Goal: Task Accomplishment & Management: Manage account settings

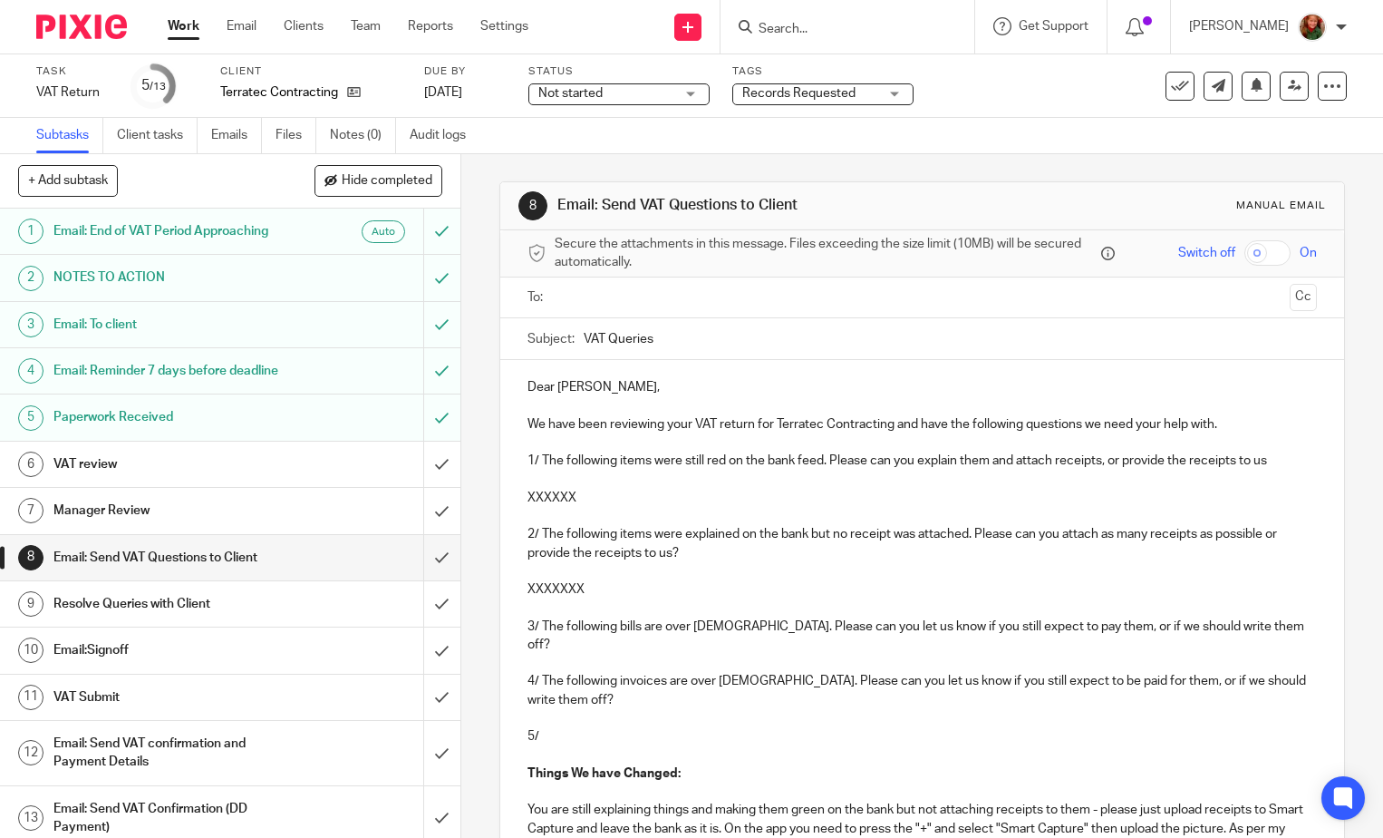
scroll to position [107, 0]
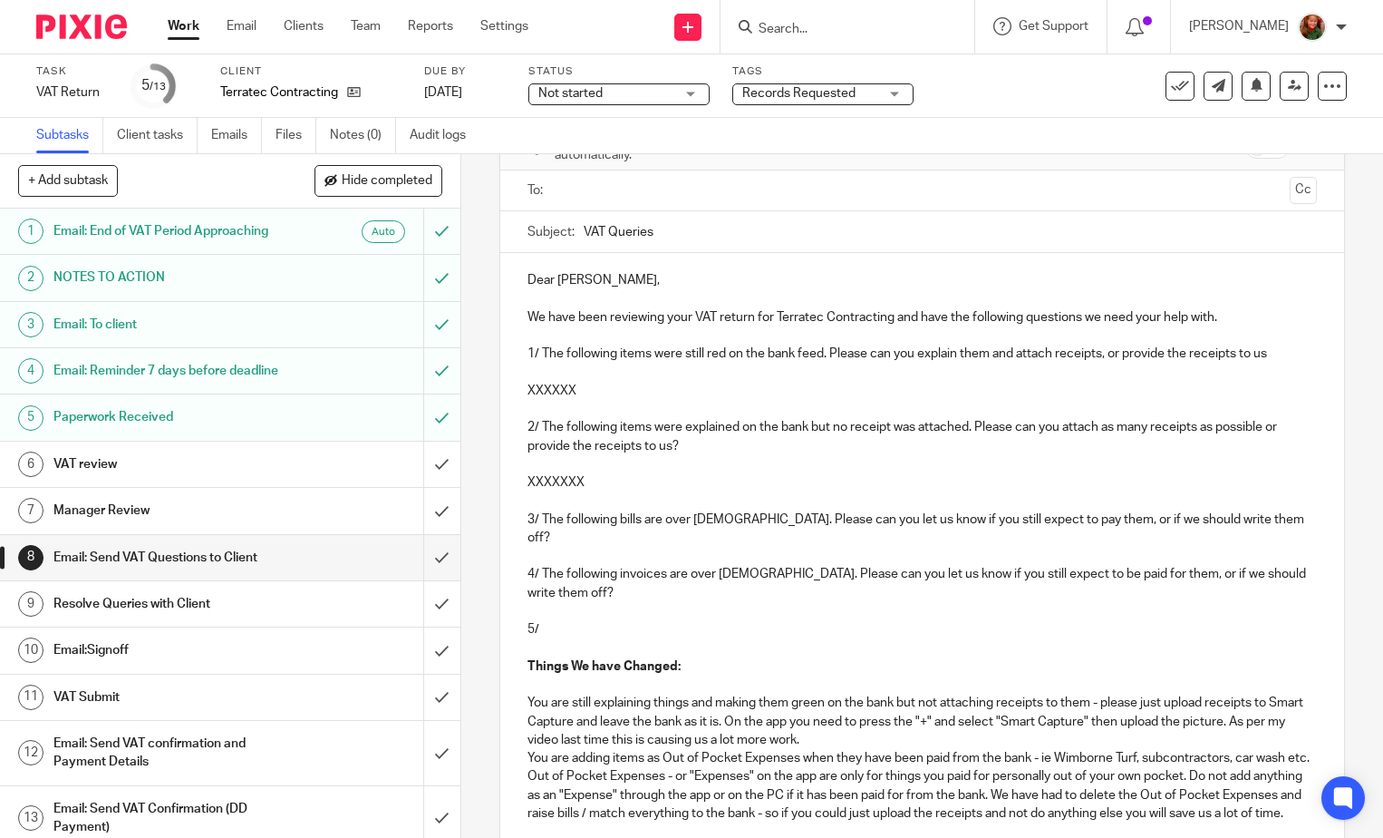
click at [682, 356] on p "1/ The following items were still red on the bank feed. Please can you explain …" at bounding box center [923, 353] width 790 height 18
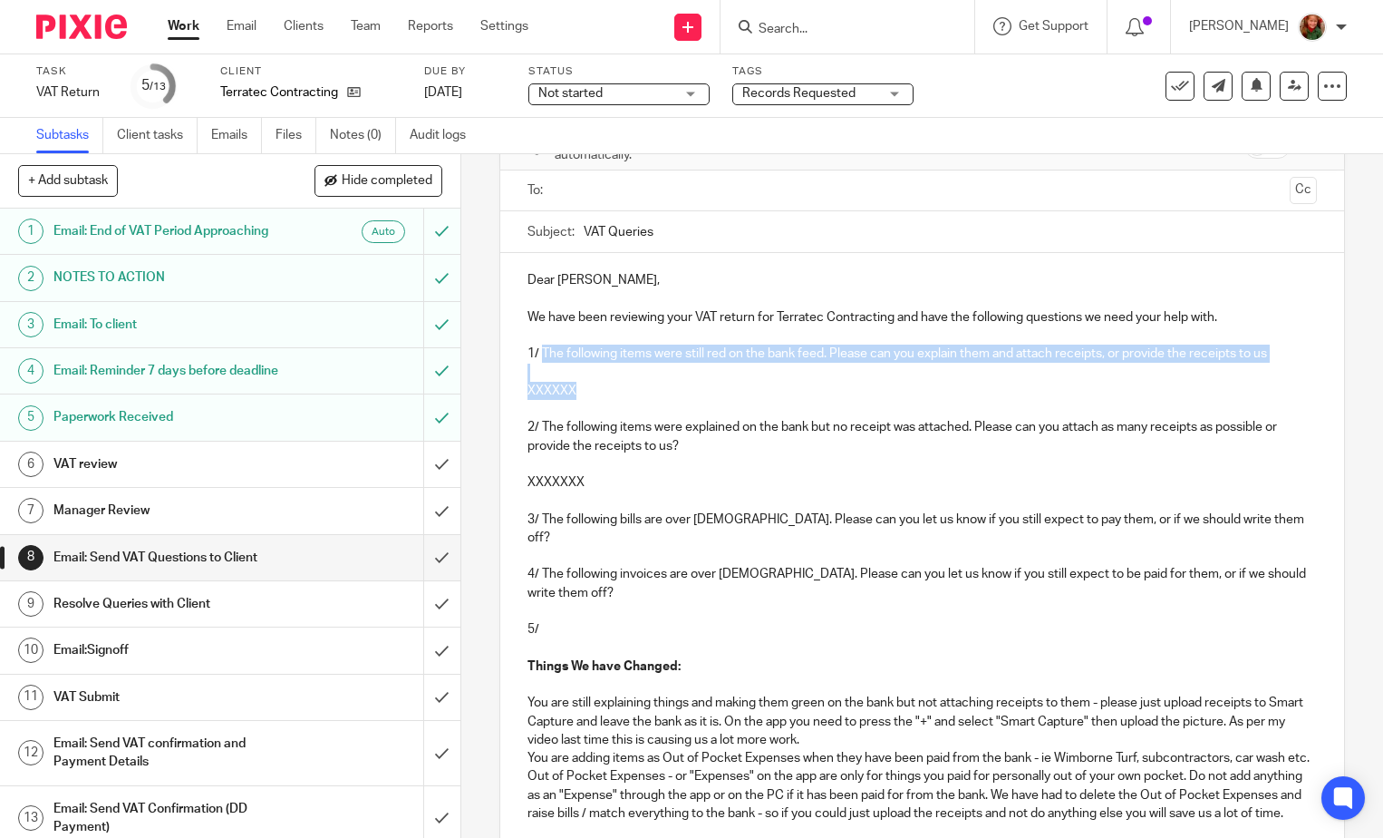
drag, startPoint x: 537, startPoint y: 355, endPoint x: 606, endPoint y: 383, distance: 74.1
click at [606, 383] on div "Dear Karsten, We have been reviewing your VAT return for Terratec Contracting a…" at bounding box center [922, 645] width 844 height 785
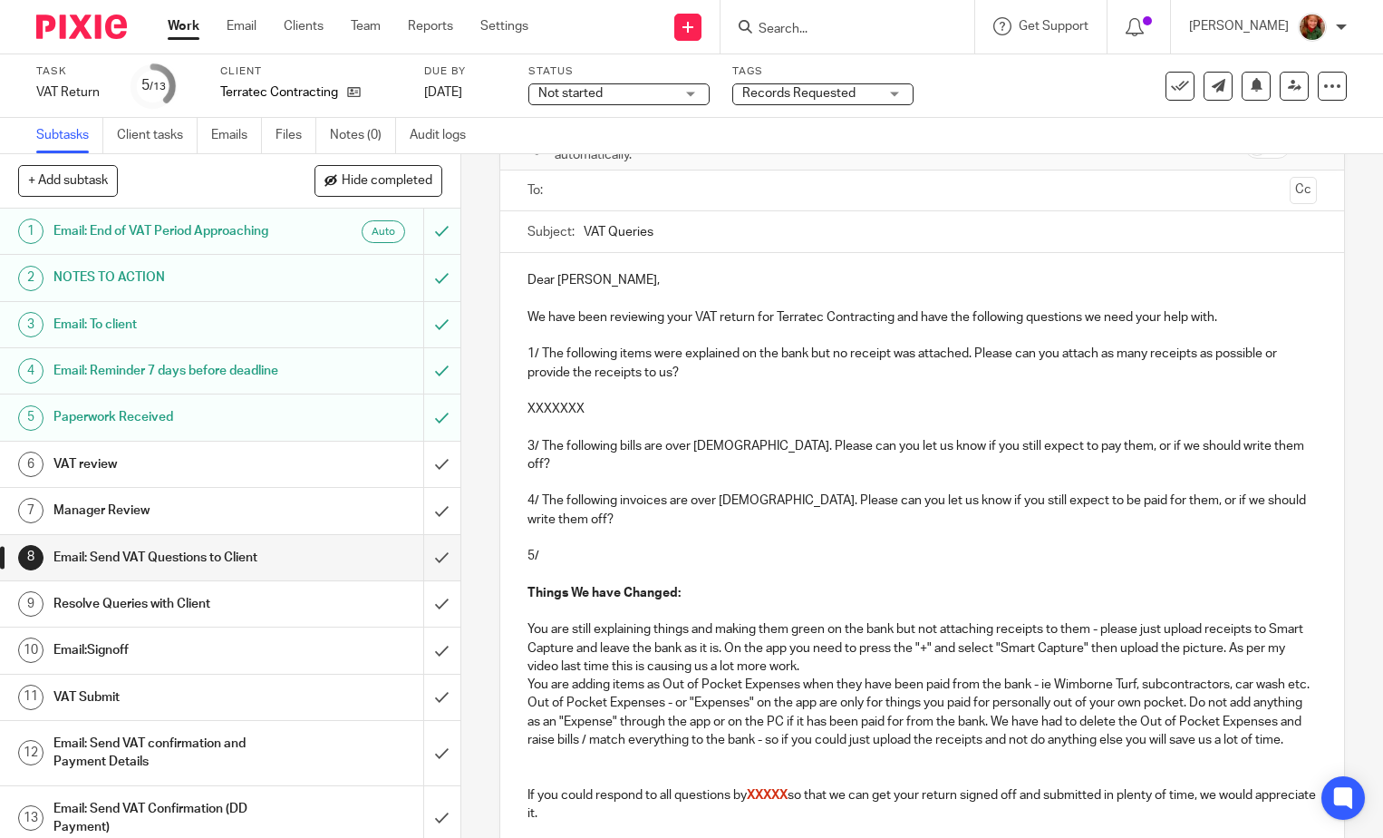
click at [616, 409] on p "XXXXXXX" at bounding box center [923, 409] width 790 height 18
drag, startPoint x: 631, startPoint y: 392, endPoint x: 594, endPoint y: 412, distance: 42.6
click at [594, 412] on div "Dear Karsten, We have been reviewing your VAT return for Terratec Contracting a…" at bounding box center [922, 609] width 844 height 712
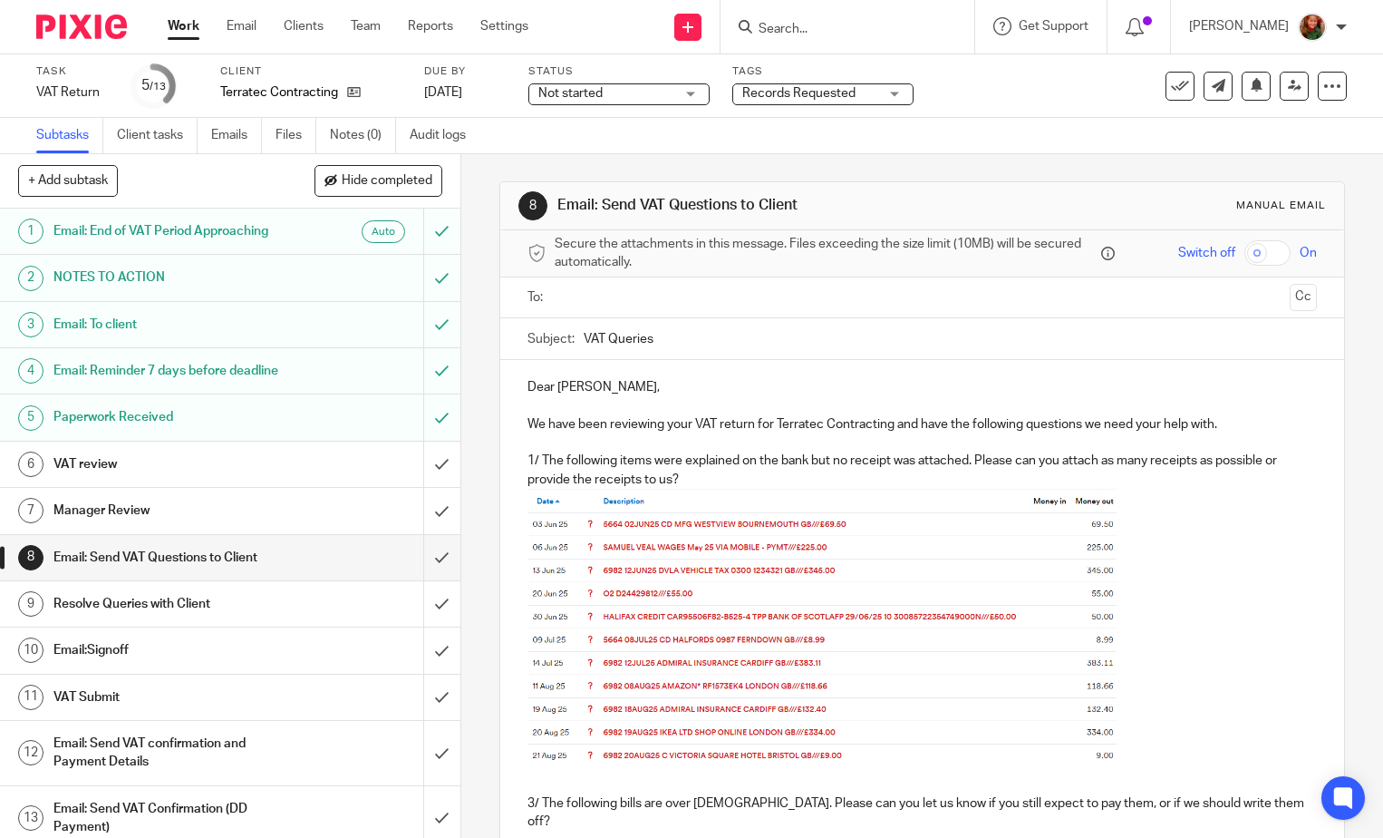
scroll to position [272, 0]
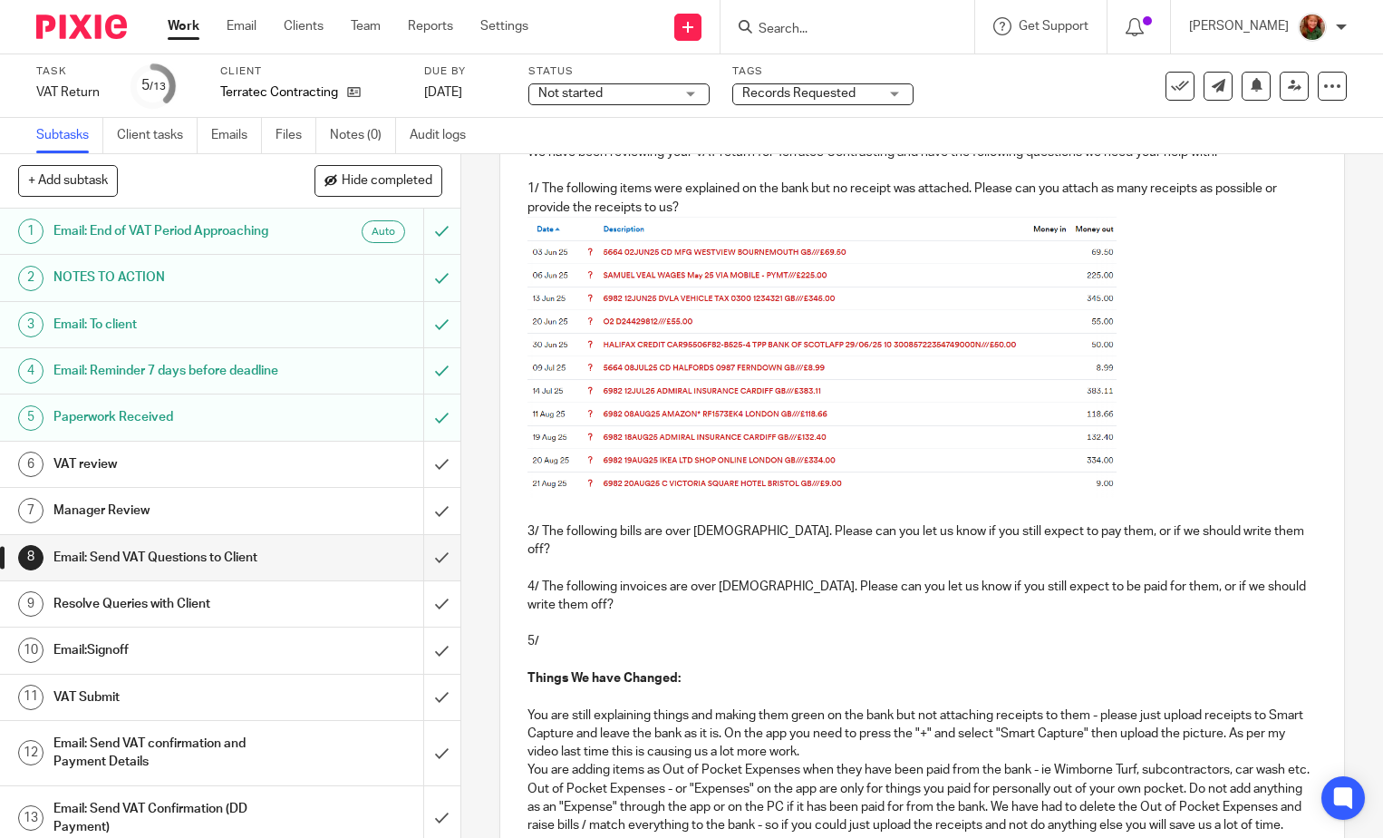
click at [752, 211] on p "1/ The following items were explained on the bank but no receipt was attached. …" at bounding box center [923, 197] width 790 height 37
drag, startPoint x: 1061, startPoint y: 189, endPoint x: 1276, endPoint y: 190, distance: 215.8
click at [1276, 190] on p "1/ The following items were explained on the bank but no receipt was attached. …" at bounding box center [923, 197] width 790 height 37
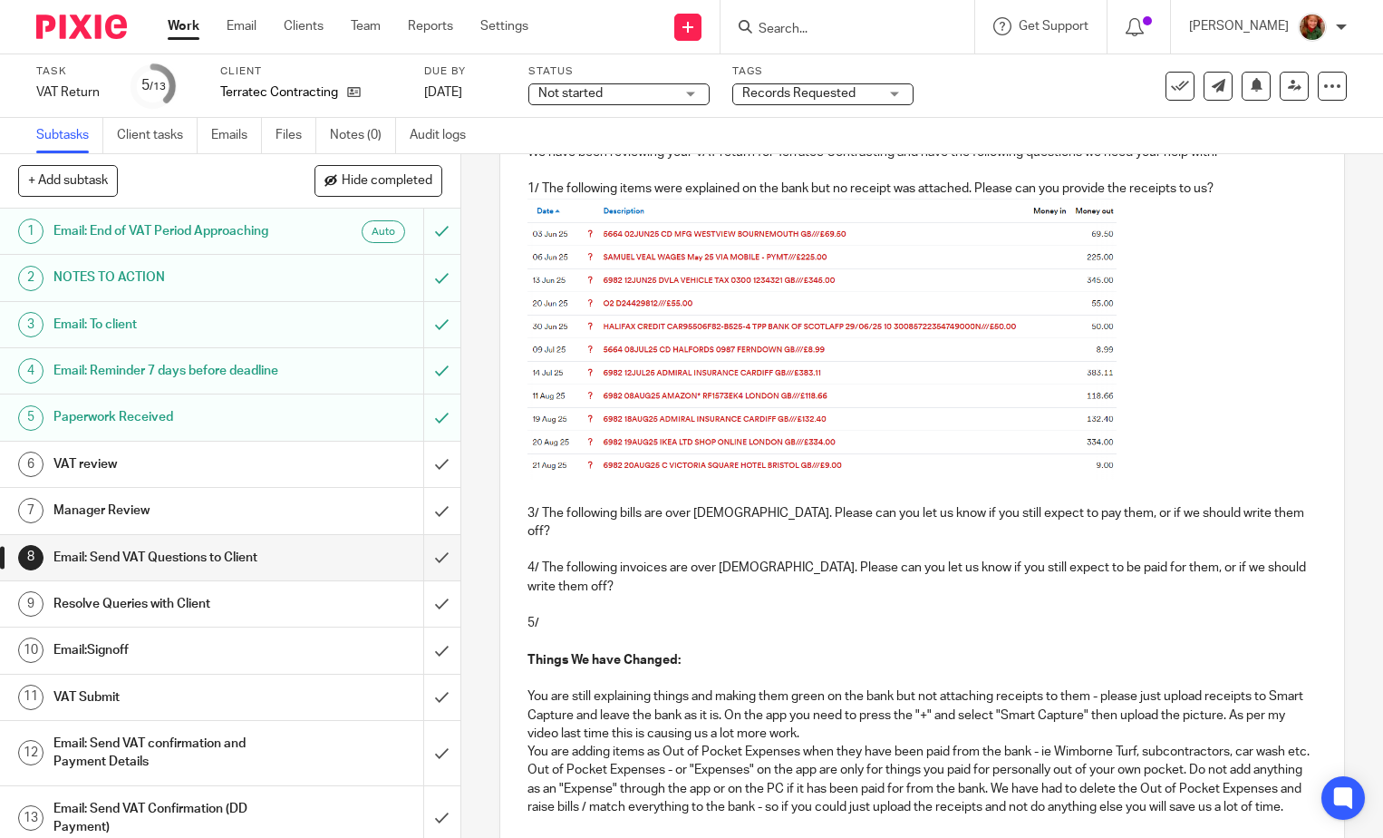
click at [1224, 185] on p "1/ The following items were explained on the bank but no receipt was attached. …" at bounding box center [923, 188] width 790 height 18
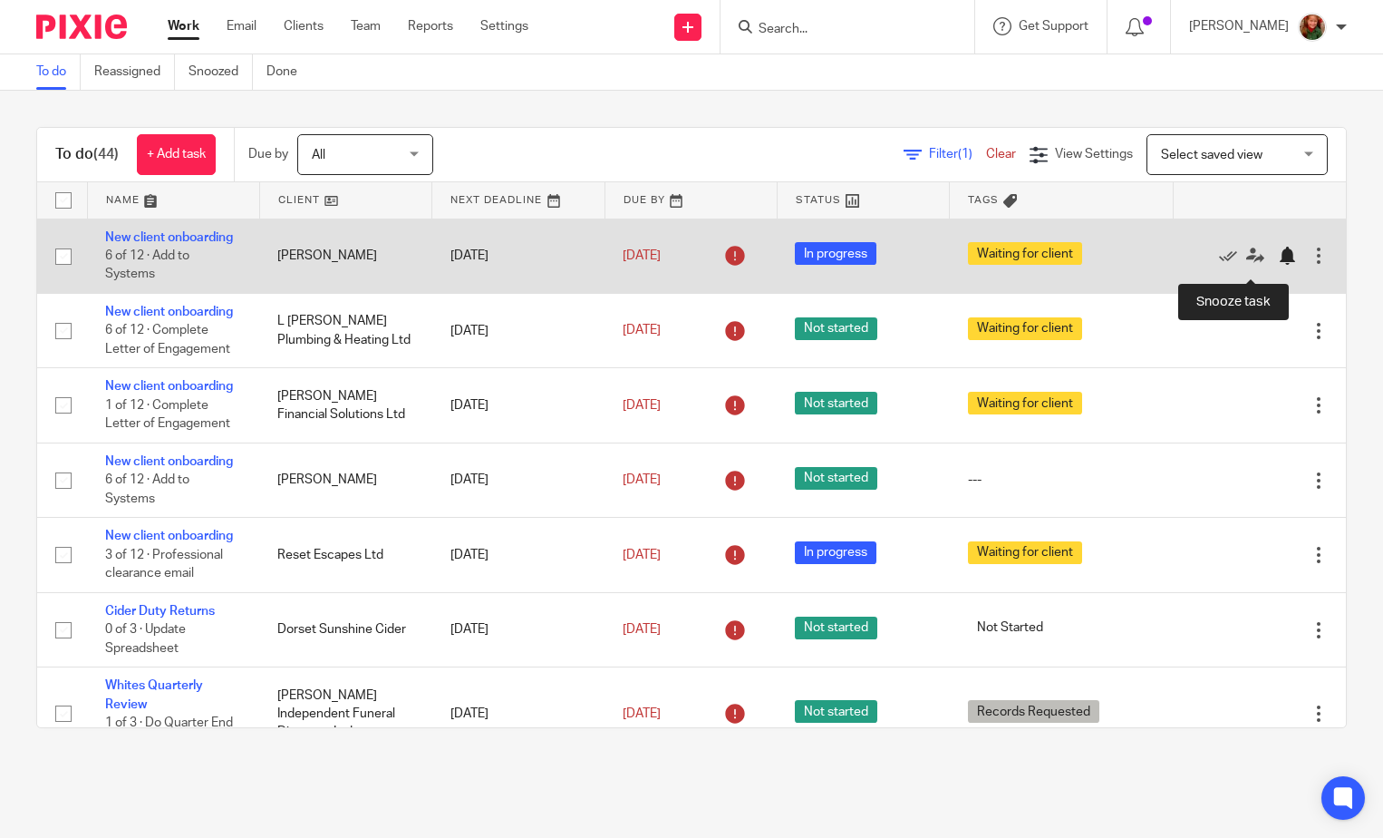
click at [1278, 265] on div at bounding box center [1287, 256] width 18 height 18
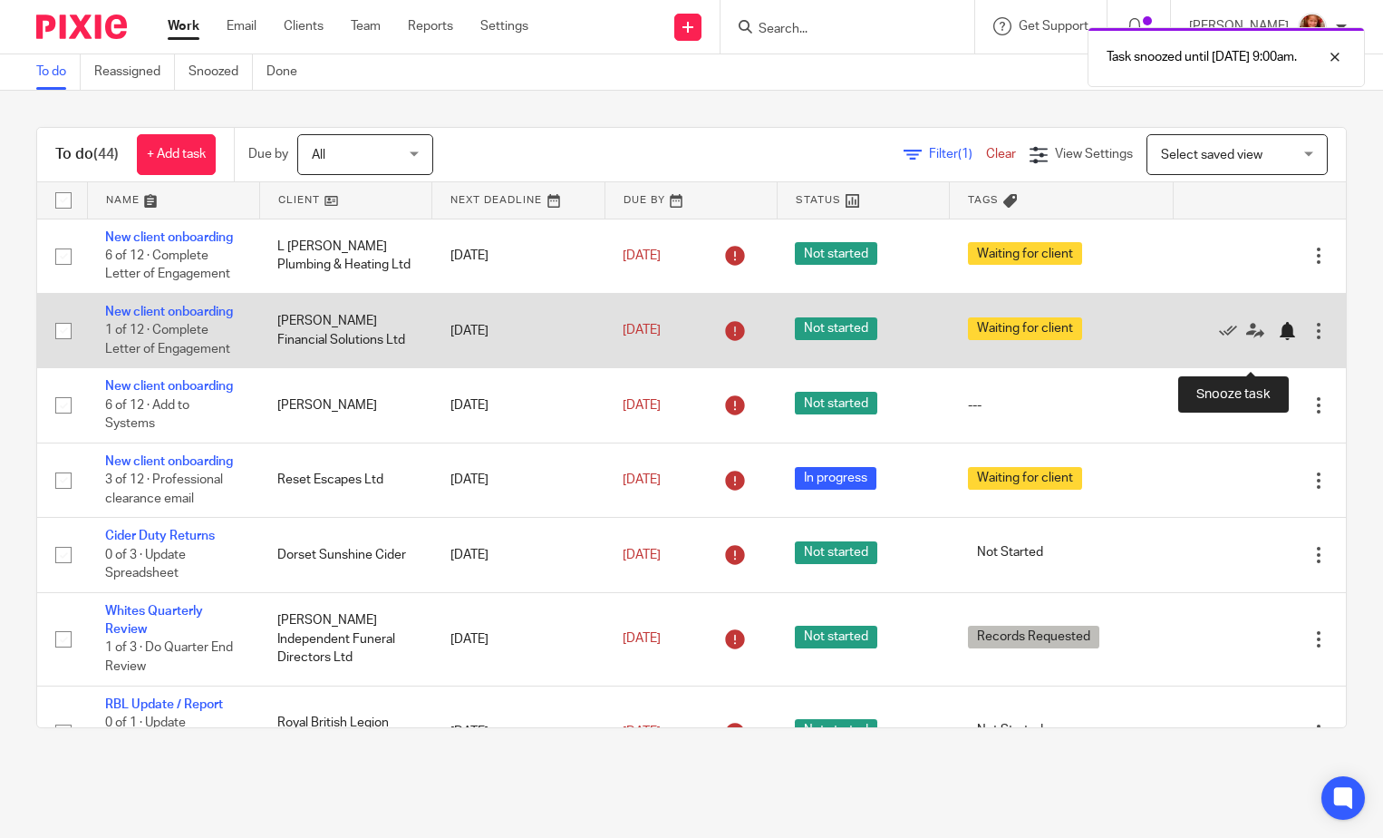
click at [1278, 340] on div at bounding box center [1287, 331] width 18 height 18
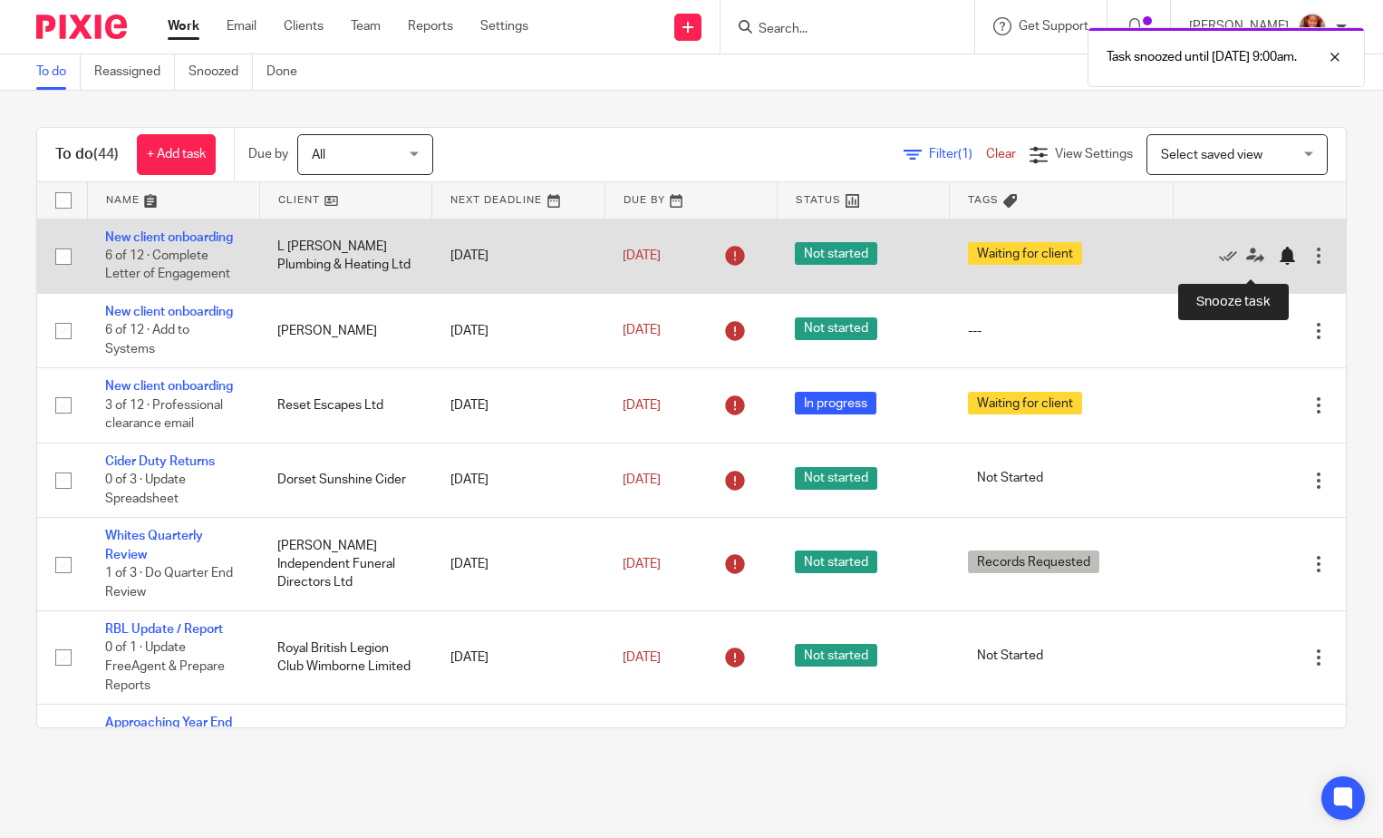
click at [1278, 265] on div at bounding box center [1287, 256] width 18 height 18
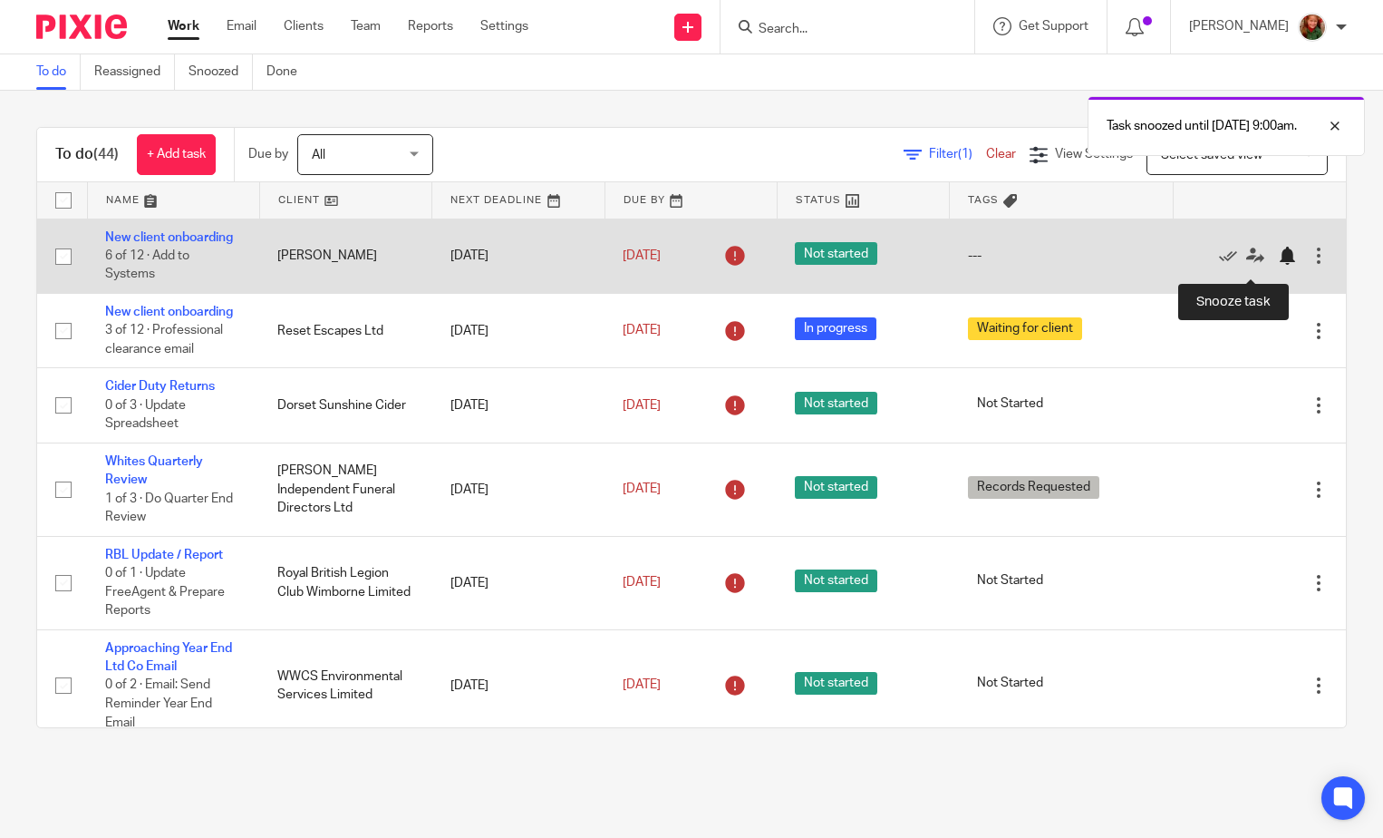
click at [1278, 265] on div at bounding box center [1287, 256] width 18 height 18
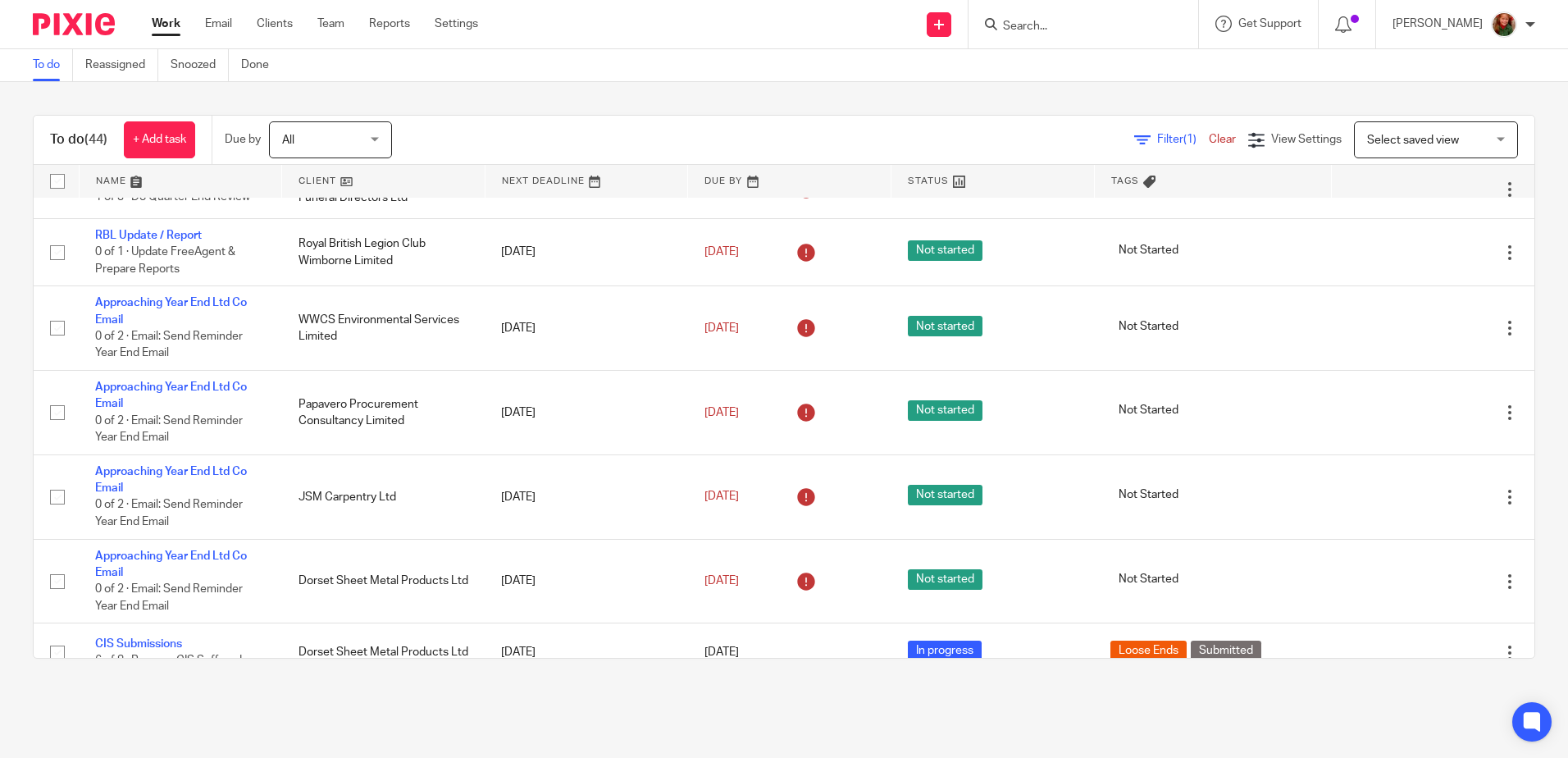
scroll to position [143, 0]
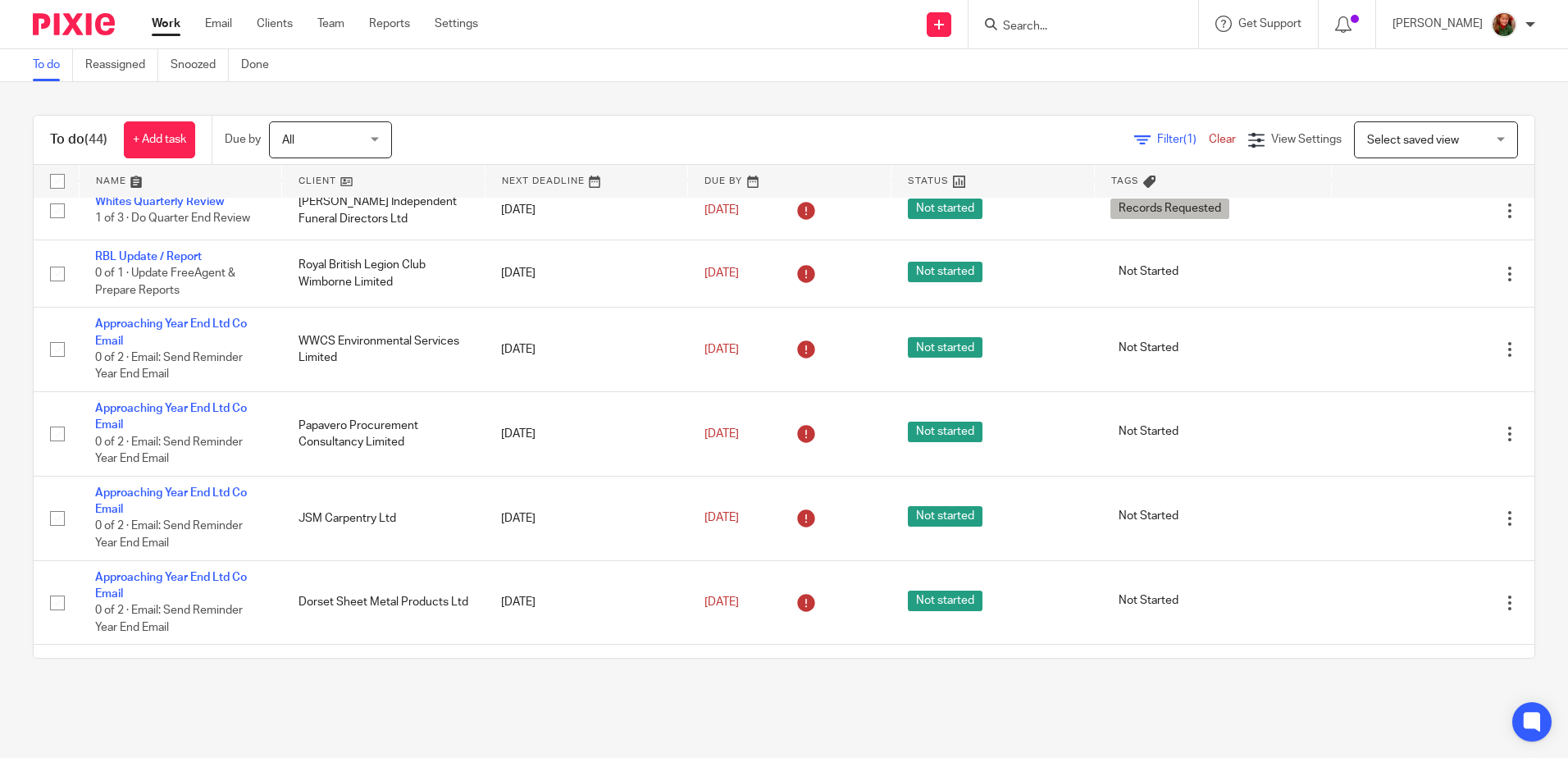
click at [1052, 24] on input "Search" at bounding box center [1075, 27] width 147 height 14
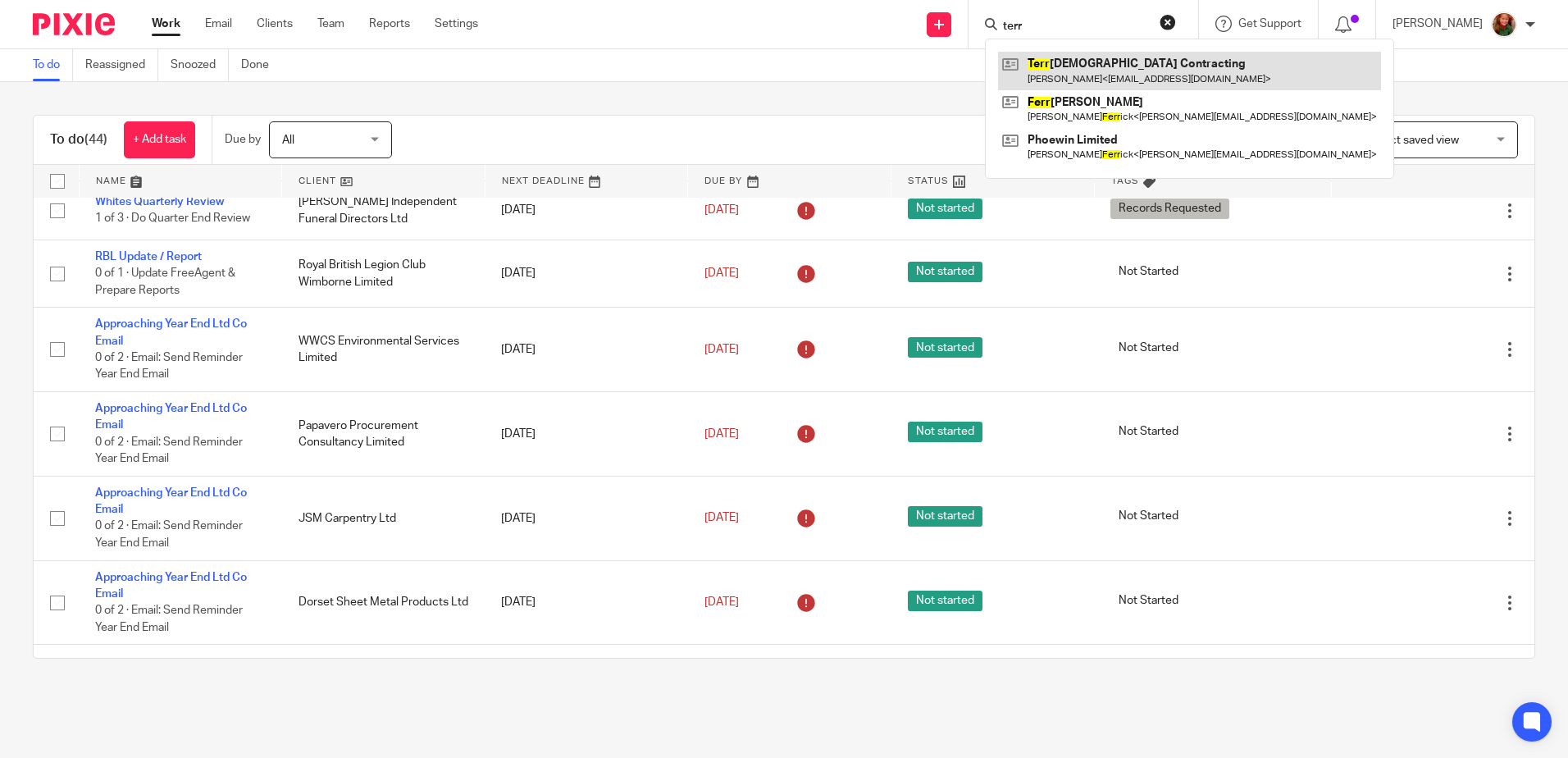
type input "terr"
click at [1060, 74] on link at bounding box center [1189, 71] width 383 height 38
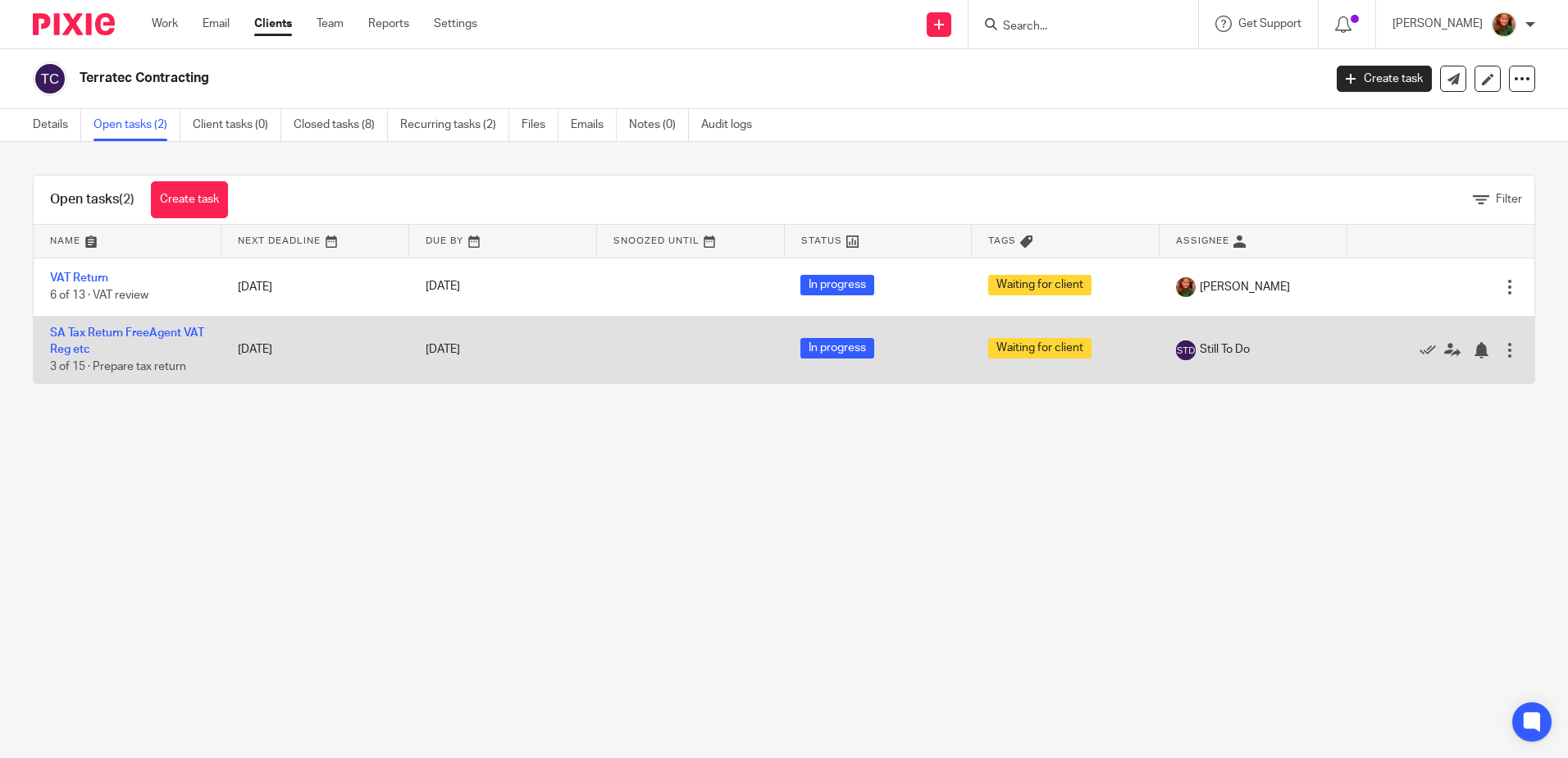
click at [88, 338] on td "SA Tax Return FreeAgent VAT Reg etc 3 of 15 · Prepare tax return" at bounding box center [128, 349] width 188 height 67
click at [95, 336] on link "SA Tax Return FreeAgent VAT Reg etc" at bounding box center [127, 341] width 154 height 28
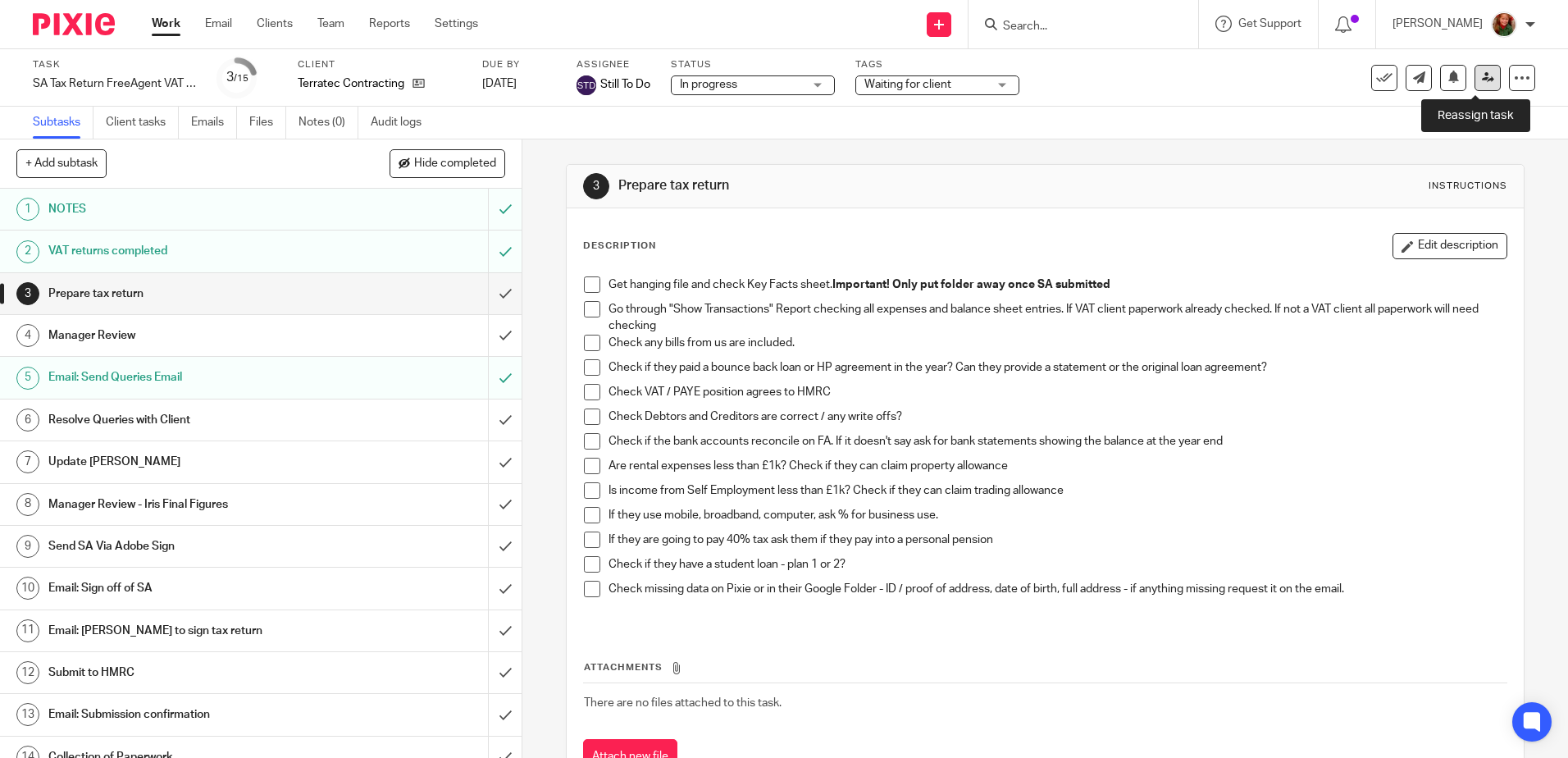
click at [1482, 81] on icon at bounding box center [1488, 78] width 13 height 13
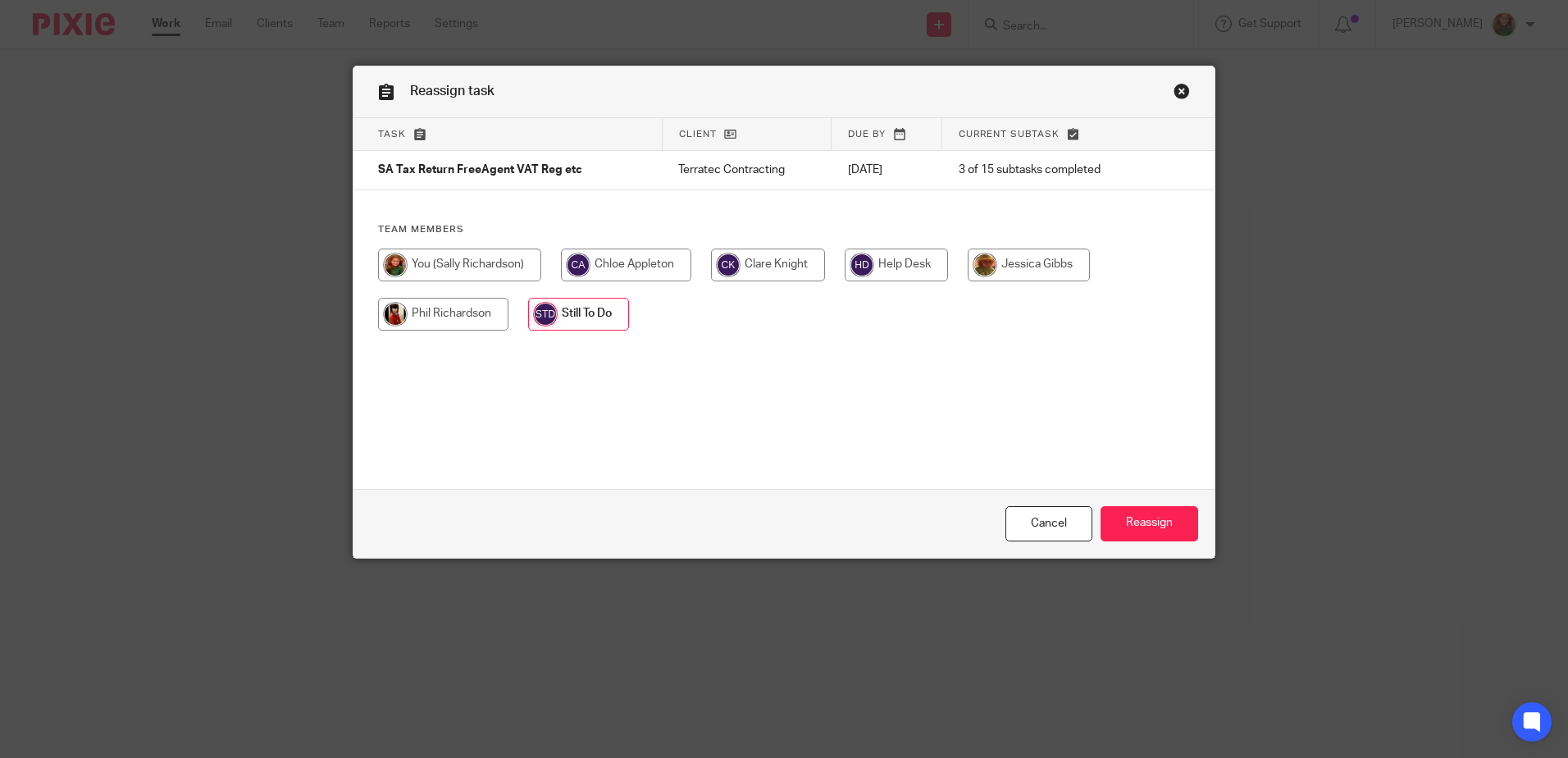
click at [454, 271] on input "radio" at bounding box center [460, 265] width 163 height 33
radio input "true"
click at [1150, 521] on input "Reassign" at bounding box center [1150, 523] width 98 height 35
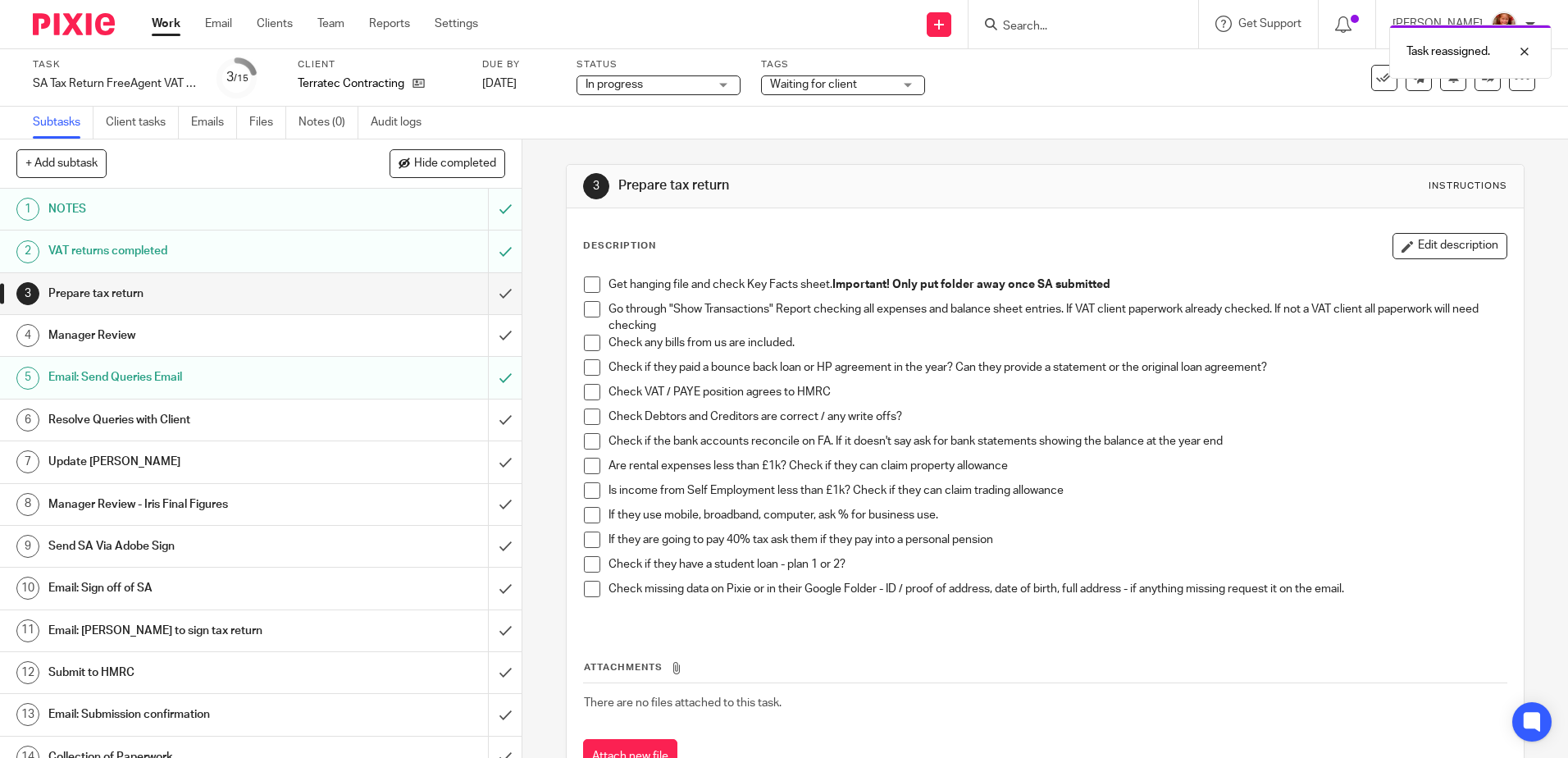
click at [584, 391] on span at bounding box center [592, 392] width 16 height 16
click at [584, 421] on span at bounding box center [592, 416] width 16 height 16
click at [587, 317] on span at bounding box center [592, 309] width 16 height 16
click at [588, 451] on li "Check if the bank accounts reconcile on FA. If it doesn't say ask for bank stat…" at bounding box center [1044, 445] width 922 height 24
click at [587, 445] on span at bounding box center [592, 441] width 16 height 16
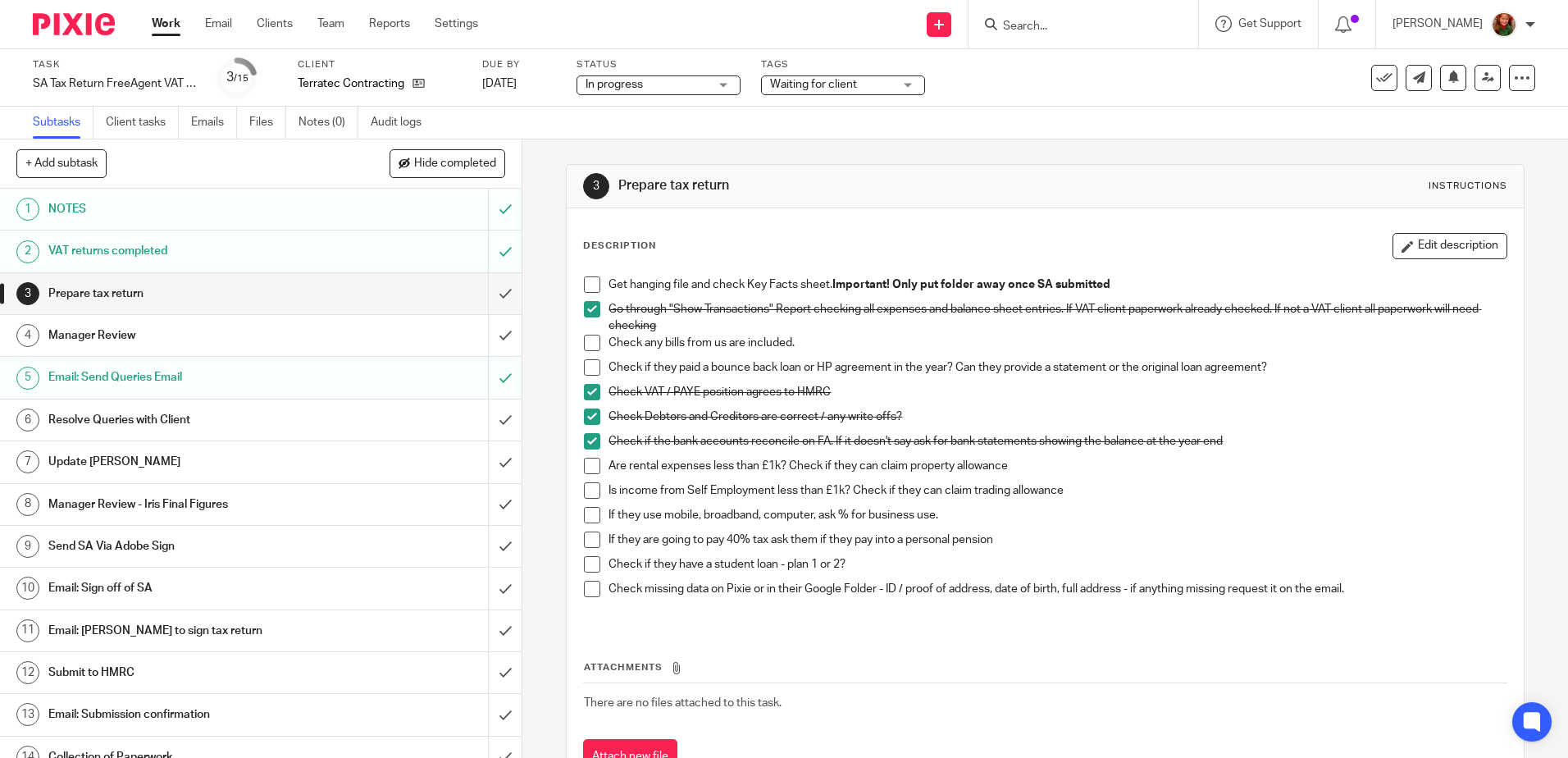
click at [584, 560] on span at bounding box center [592, 564] width 16 height 16
click at [584, 534] on span at bounding box center [592, 539] width 16 height 16
click at [119, 384] on h1 "Email: Send Queries Email" at bounding box center [189, 376] width 282 height 24
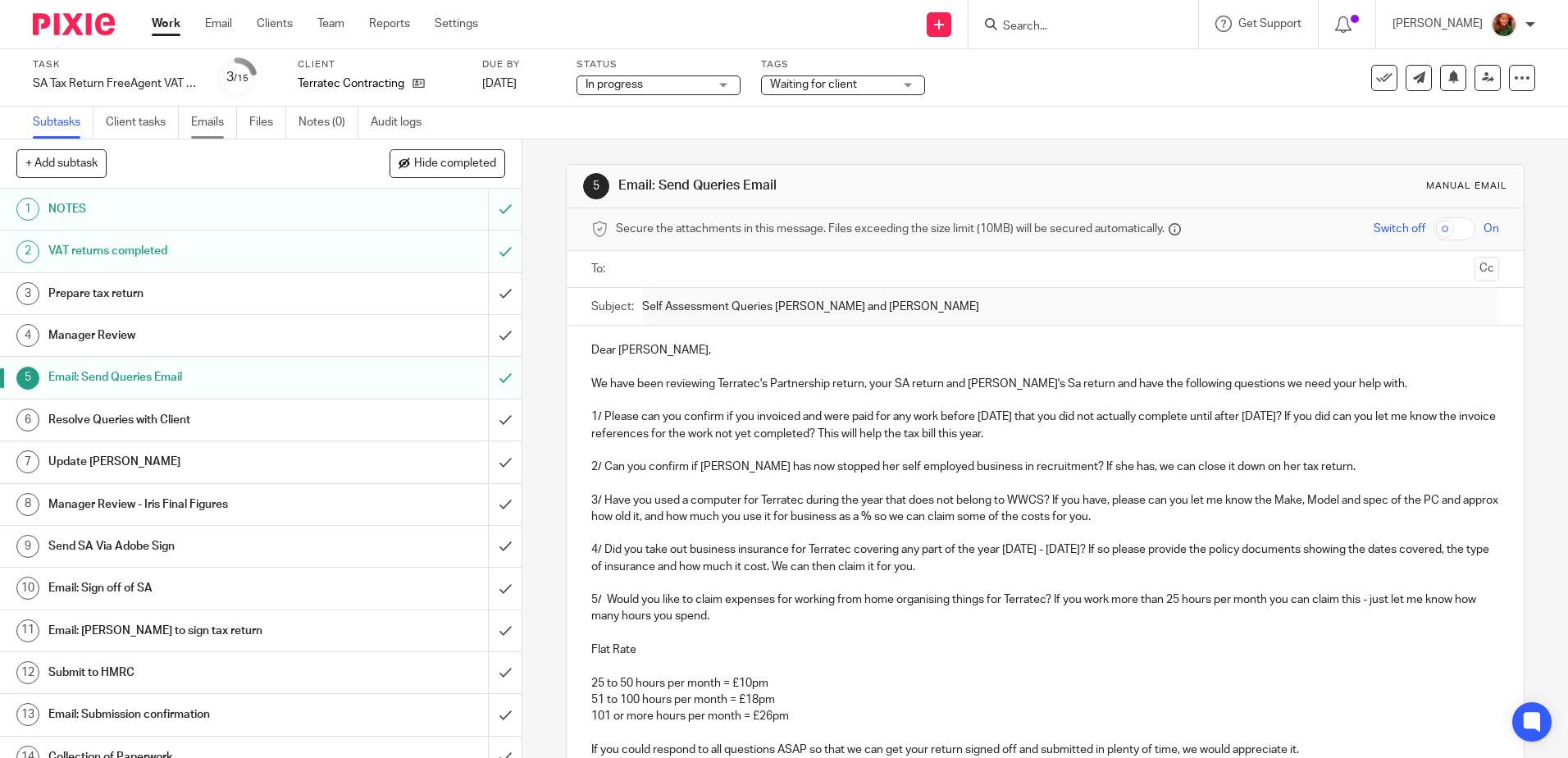
click at [210, 127] on link "Emails" at bounding box center [214, 122] width 46 height 32
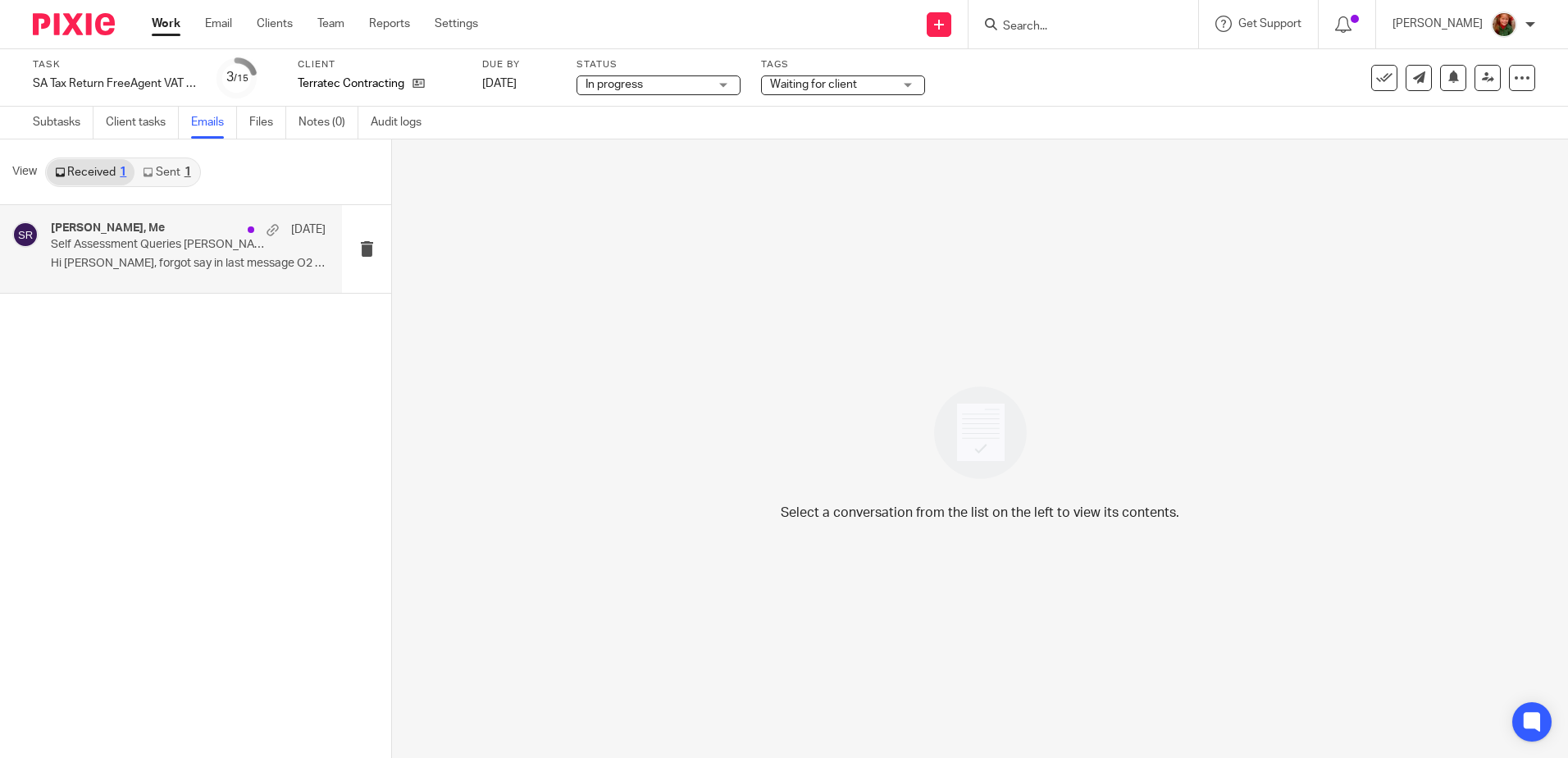
click at [177, 243] on p "Self Assessment Queries [PERSON_NAME] and [PERSON_NAME]" at bounding box center [160, 244] width 220 height 14
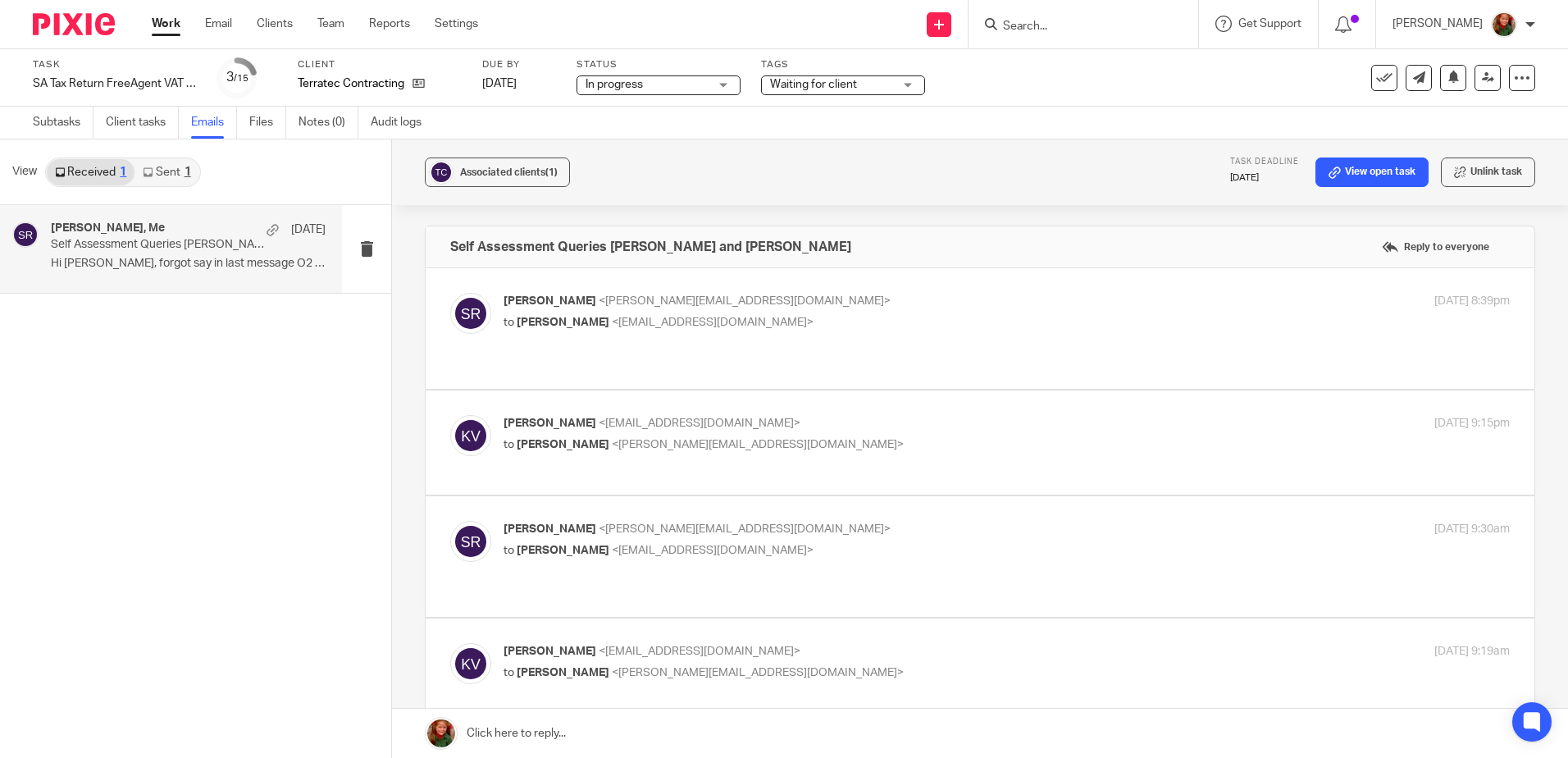
click at [948, 319] on p "to [PERSON_NAME] <[EMAIL_ADDRESS][DOMAIN_NAME]>" at bounding box center [840, 322] width 671 height 17
checkbox input "true"
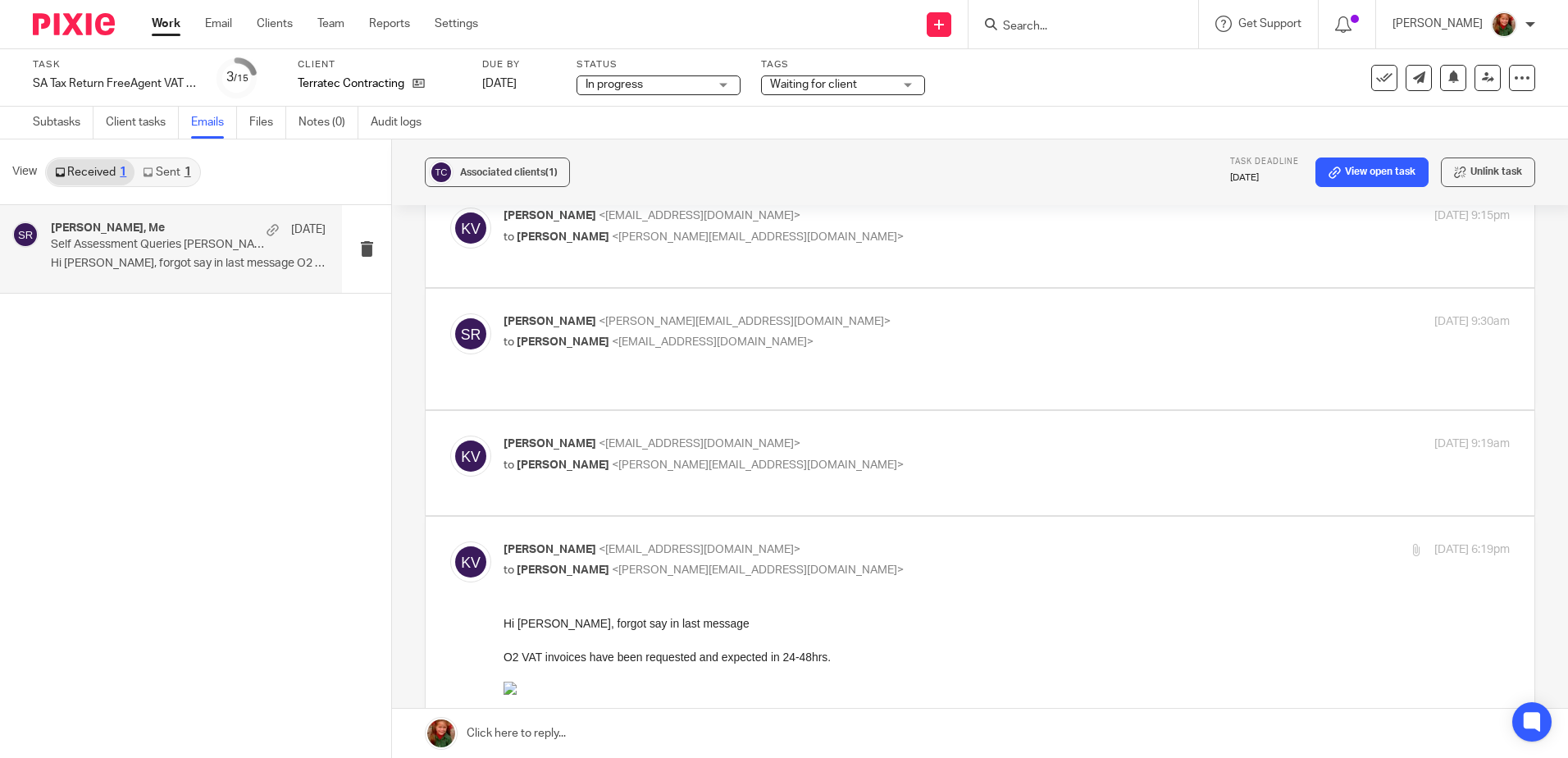
scroll to position [656, 0]
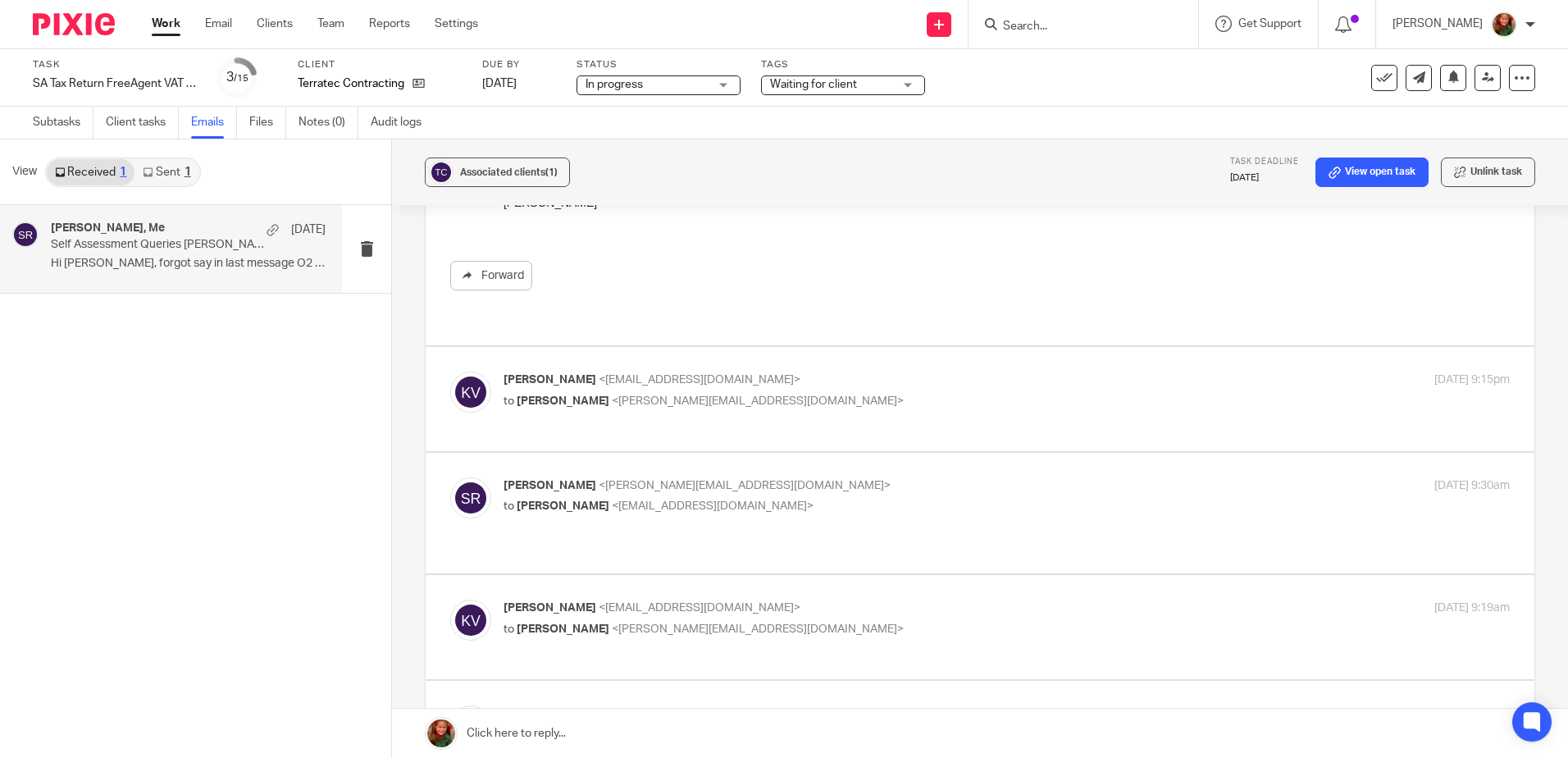
click at [870, 393] on p "to Sally Richardson <sally@clearcutaccounts.com>" at bounding box center [840, 401] width 671 height 17
checkbox input "true"
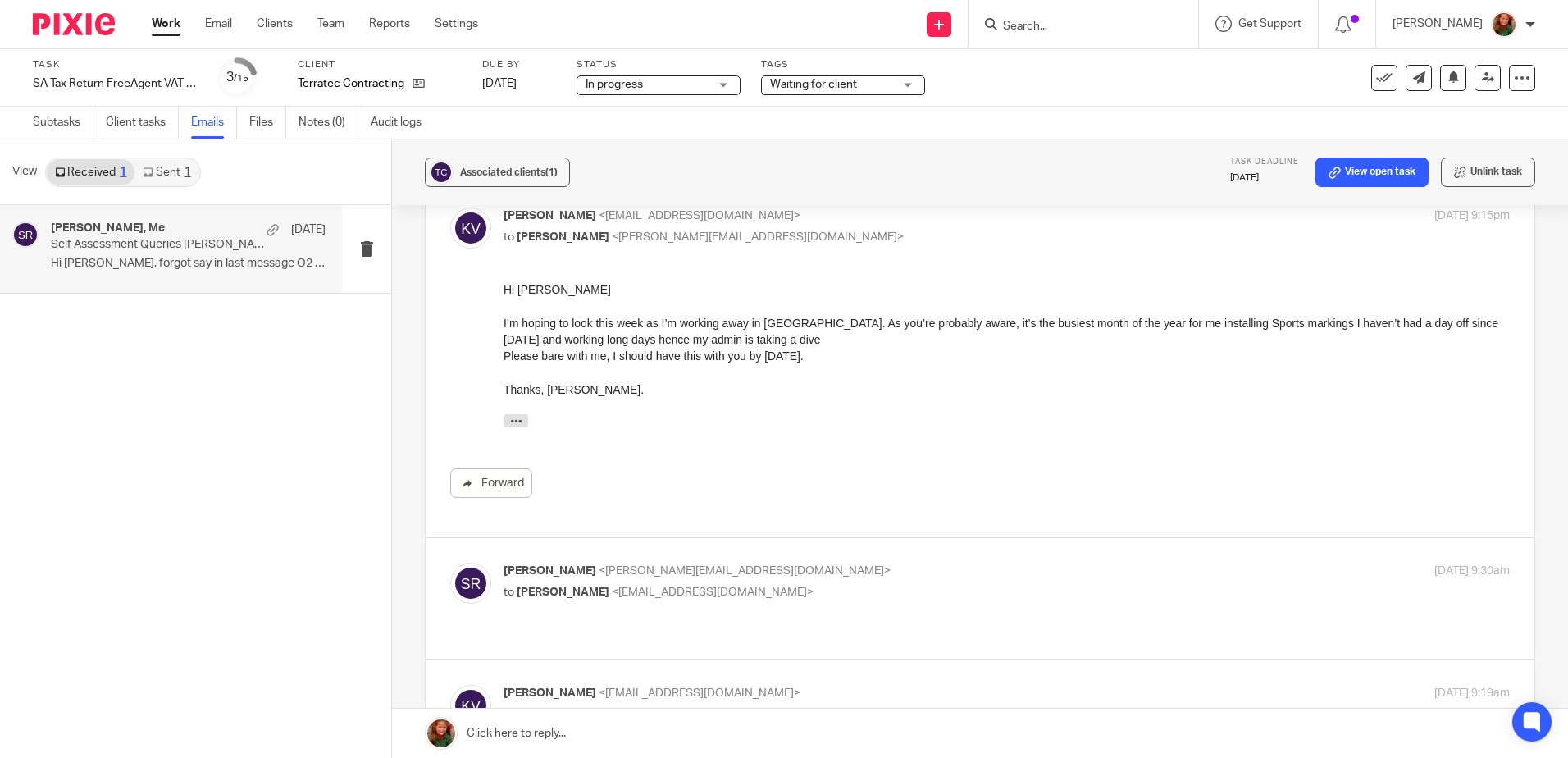
scroll to position [902, 0]
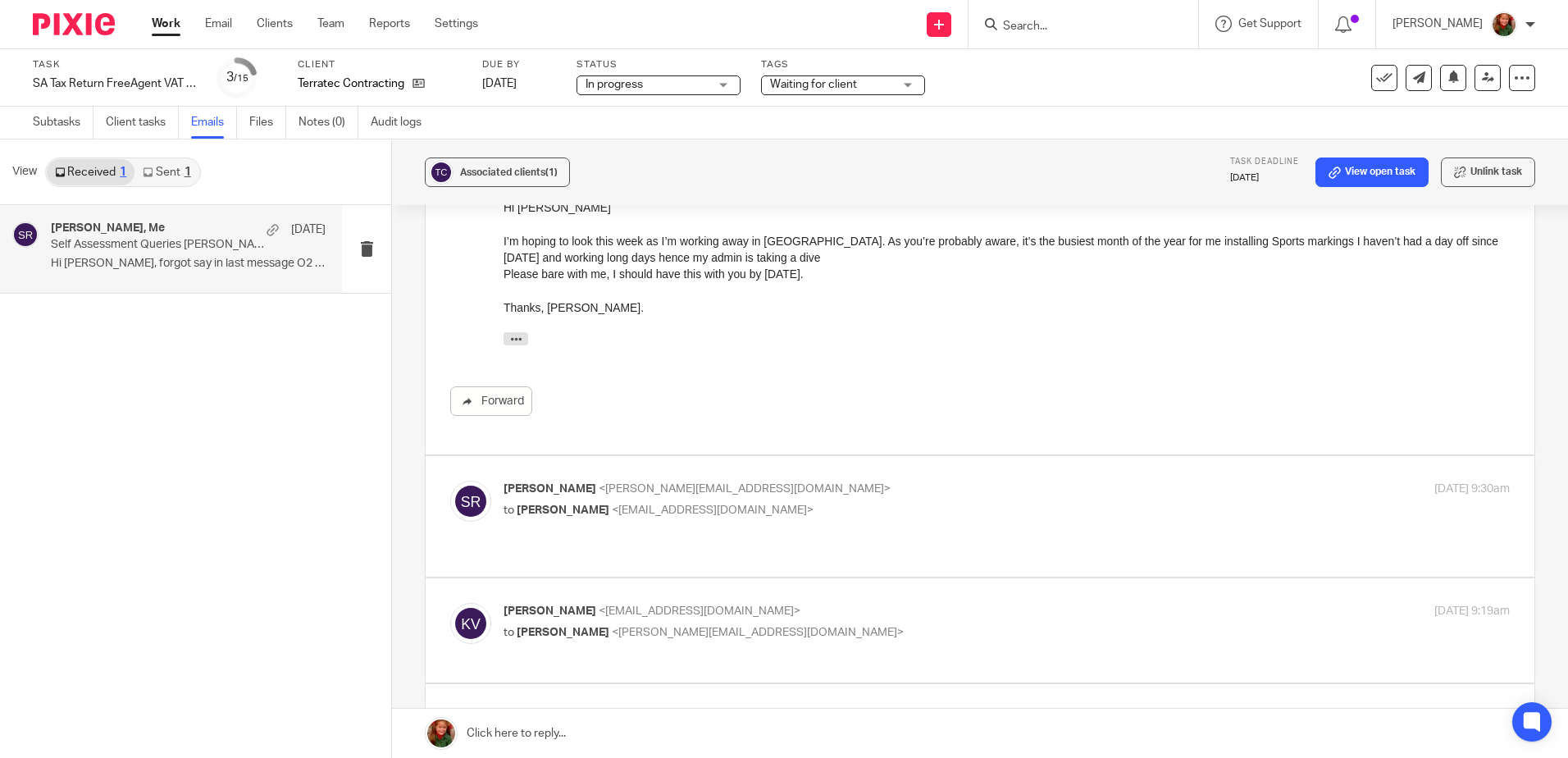
click at [878, 456] on label at bounding box center [980, 516] width 1109 height 120
click at [451, 479] on input "checkbox" at bounding box center [450, 479] width 1 height 1
checkbox input "true"
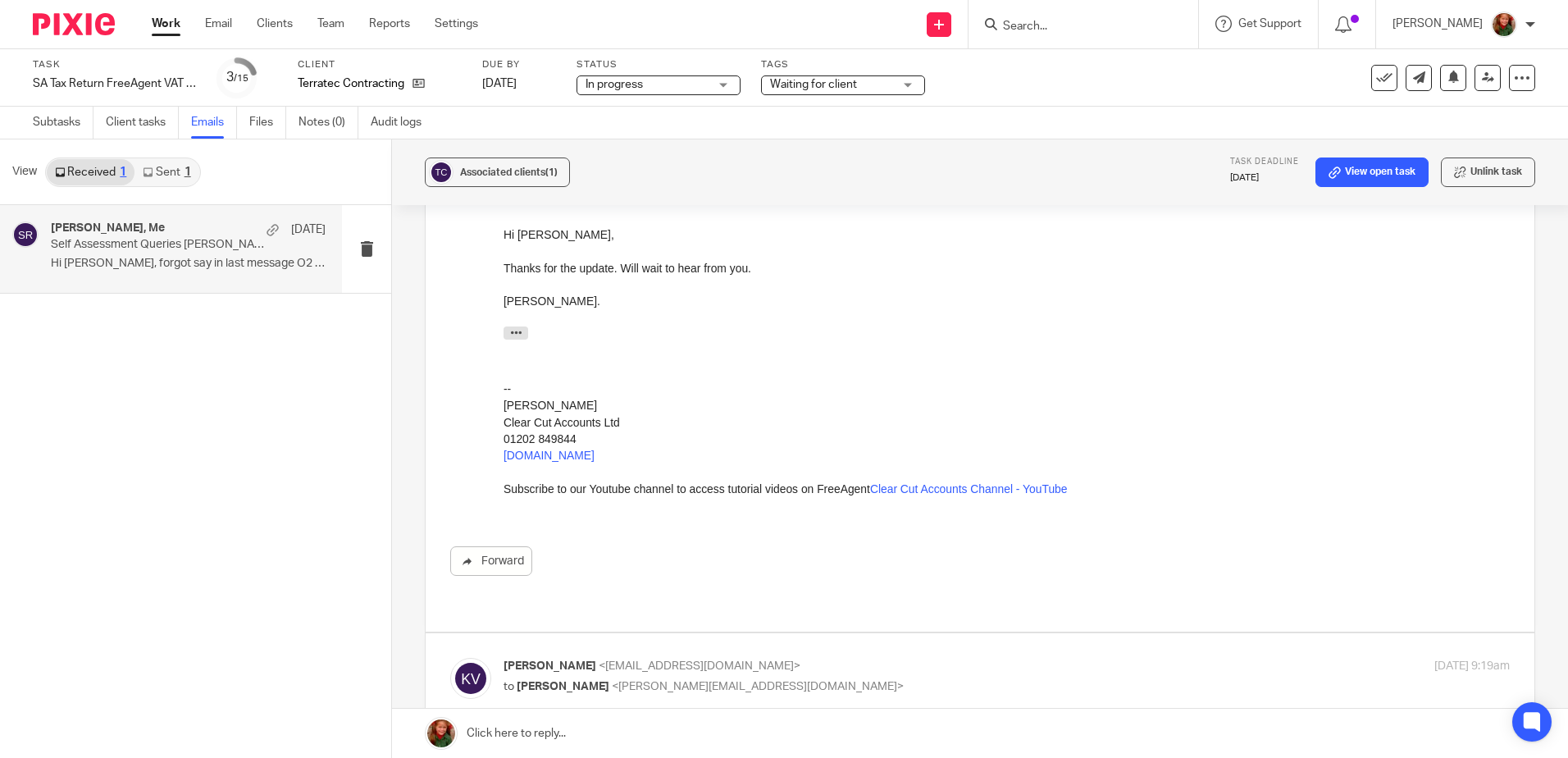
scroll to position [1394, 0]
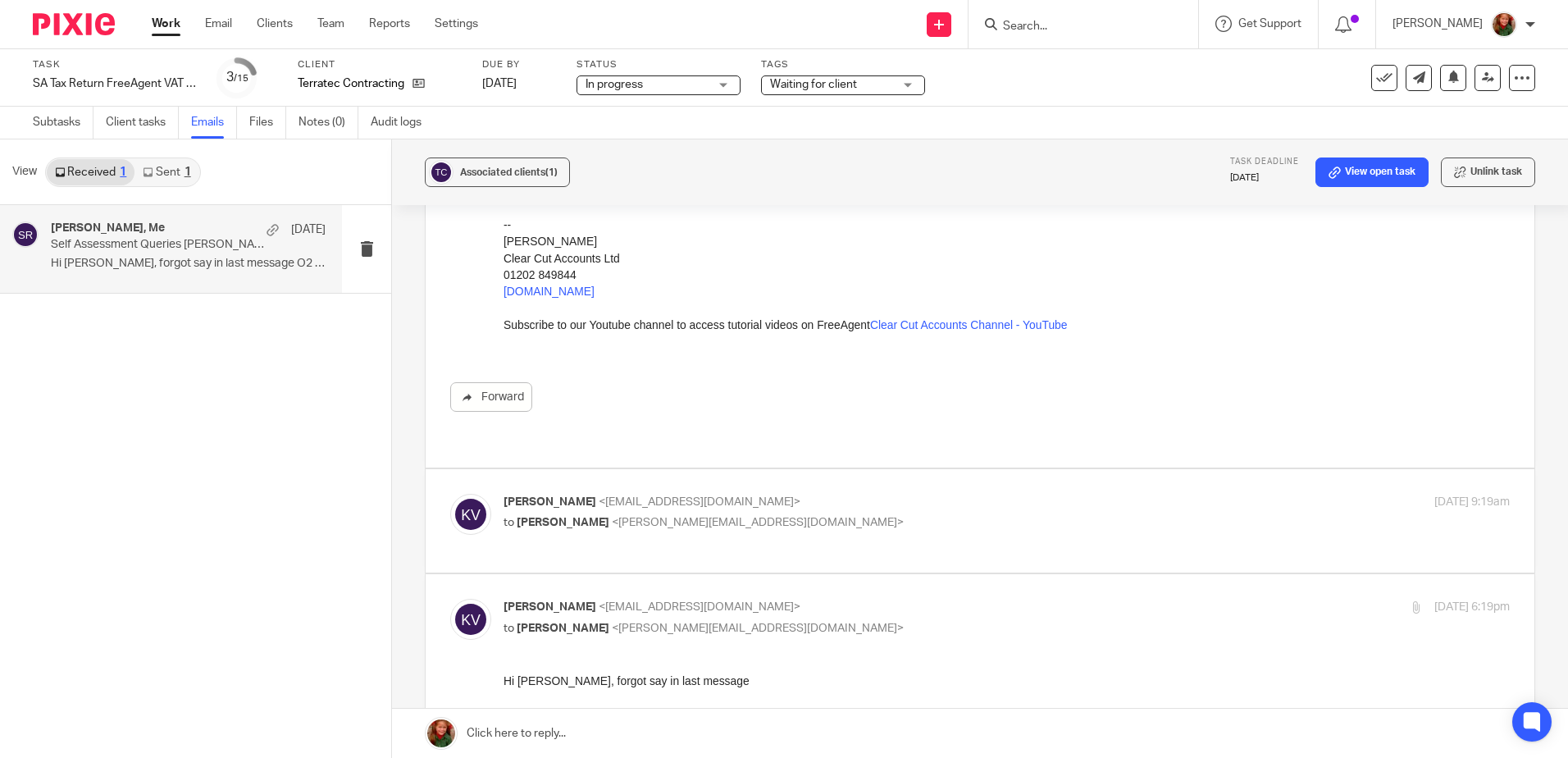
click at [870, 494] on div "Karsten Veal <karsten.veal@gmail.com> to Sally Richardson <sally@clearcutaccoun…" at bounding box center [840, 513] width 671 height 38
checkbox input "true"
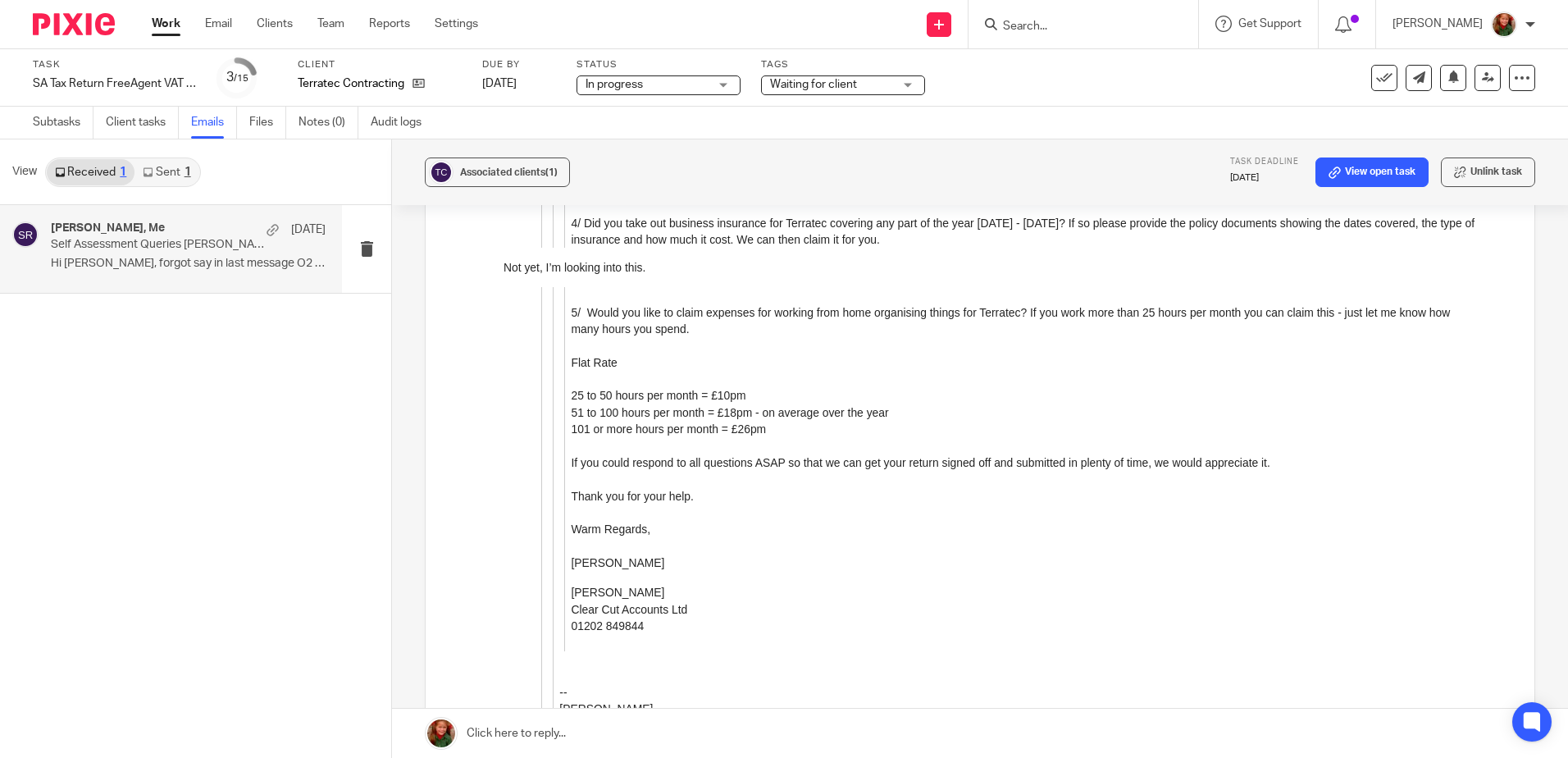
scroll to position [2378, 0]
